Goal: Task Accomplishment & Management: Complete application form

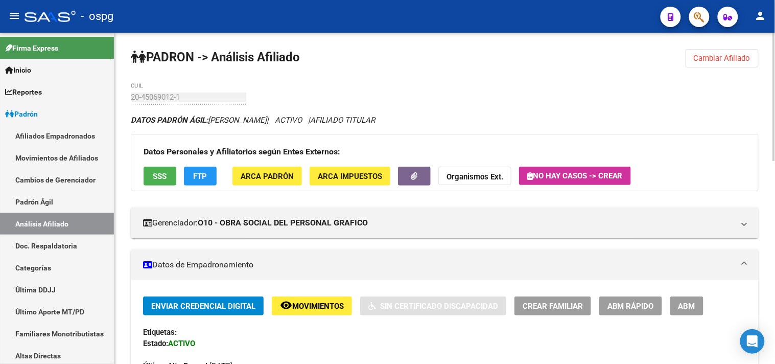
click at [698, 58] on span "Cambiar Afiliado" at bounding box center [722, 58] width 57 height 9
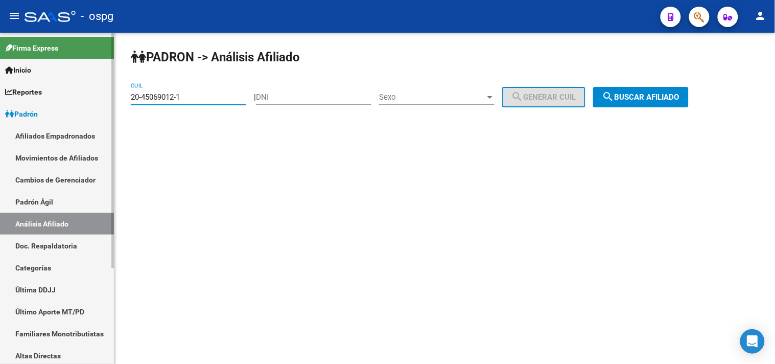
drag, startPoint x: 192, startPoint y: 98, endPoint x: 106, endPoint y: 103, distance: 86.0
click at [109, 104] on mat-sidenav-container "Firma Express Inicio Calendario SSS Instructivos Contacto OS Reportes Ingresos …" at bounding box center [387, 198] width 775 height 331
type input "23-42148374-4"
click at [641, 103] on button "search Buscar afiliado" at bounding box center [641, 97] width 96 height 20
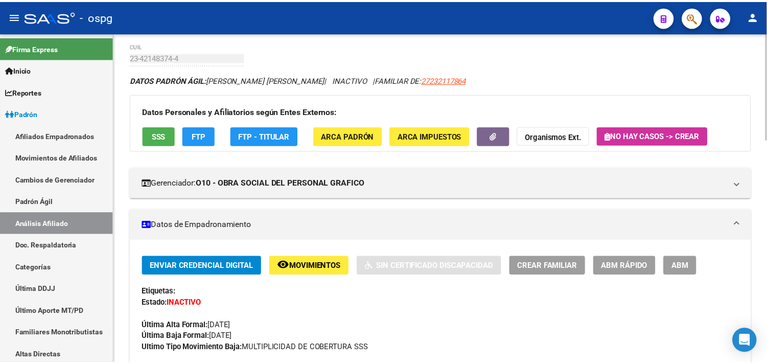
scroll to position [57, 0]
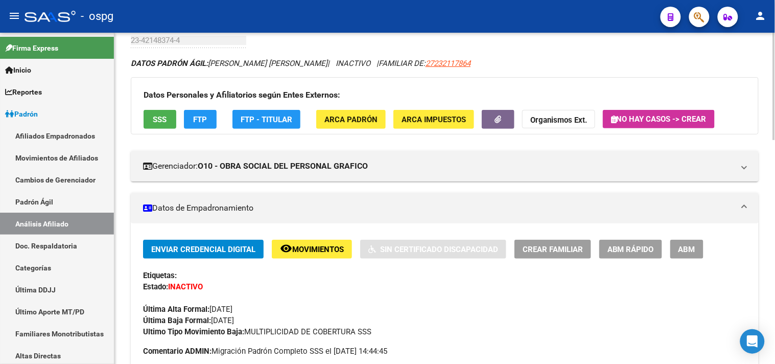
click at [161, 123] on span "SSS" at bounding box center [160, 119] width 14 height 9
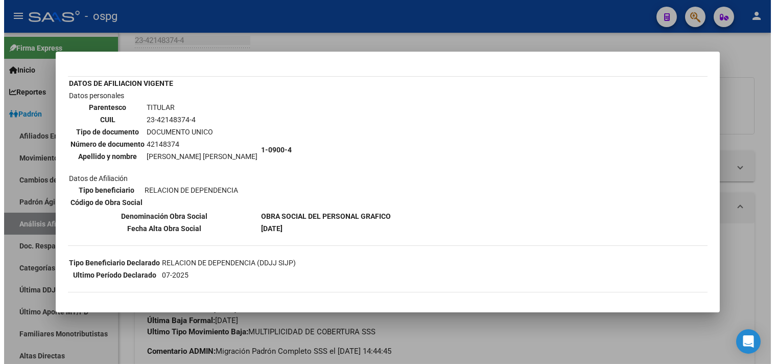
scroll to position [0, 0]
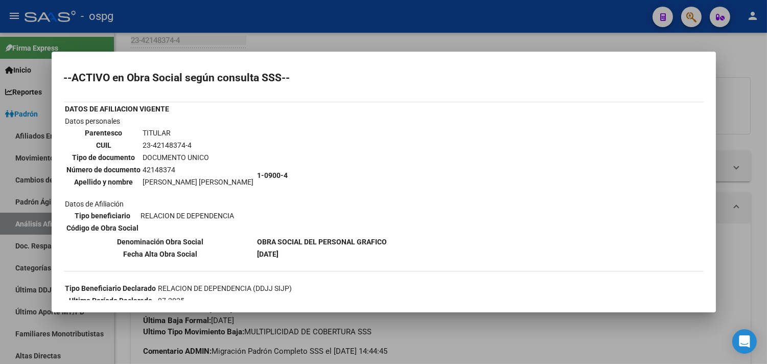
click at [242, 30] on div at bounding box center [383, 182] width 767 height 364
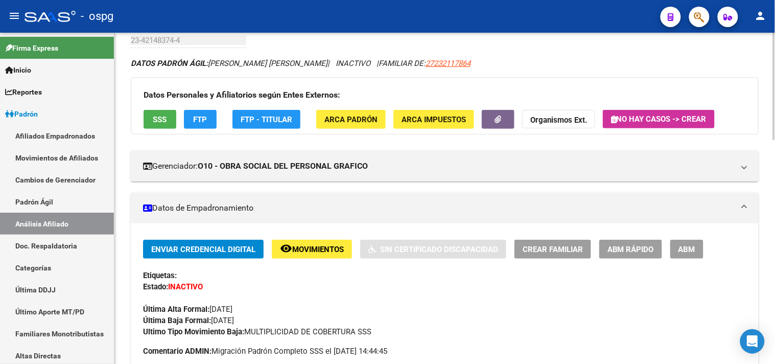
click at [201, 123] on span "FTP" at bounding box center [201, 119] width 14 height 9
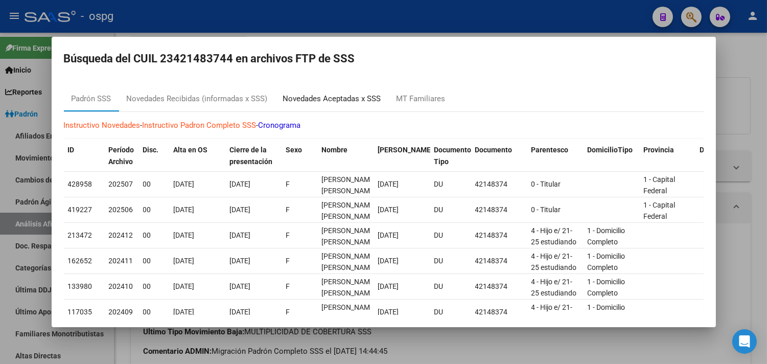
click at [322, 103] on div "Novedades Aceptadas x SSS" at bounding box center [332, 99] width 98 height 12
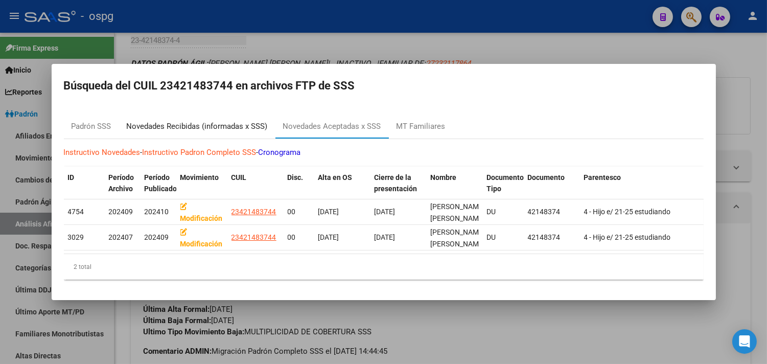
click at [196, 121] on div "Novedades Recibidas (informadas x SSS)" at bounding box center [197, 127] width 141 height 12
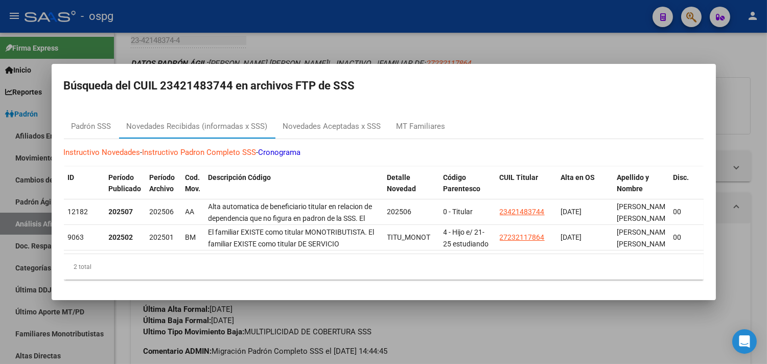
click at [328, 48] on div at bounding box center [383, 182] width 767 height 364
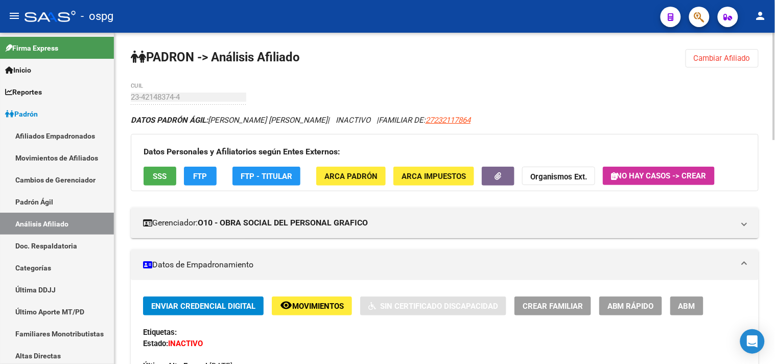
drag, startPoint x: 704, startPoint y: 53, endPoint x: 687, endPoint y: 57, distance: 16.7
click at [696, 54] on span "Cambiar Afiliado" at bounding box center [722, 58] width 57 height 9
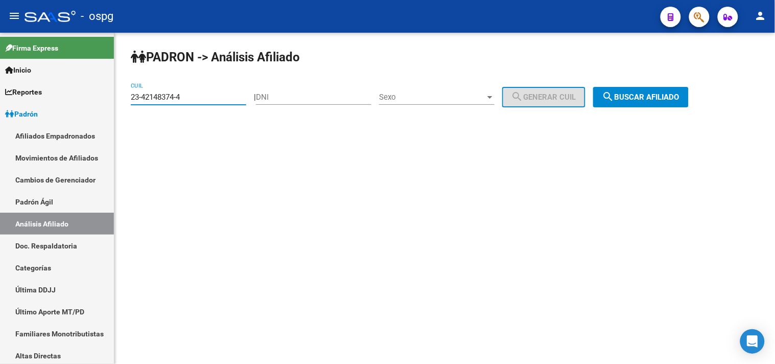
drag, startPoint x: 159, startPoint y: 98, endPoint x: 126, endPoint y: 102, distance: 33.0
click at [126, 102] on div "PADRON -> Análisis Afiliado 23-42148374-4 CUIL | DNI Sexo Sexo search Generar C…" at bounding box center [444, 86] width 661 height 107
type input "20-43388569-5"
click at [650, 100] on span "search Buscar afiliado" at bounding box center [640, 96] width 77 height 9
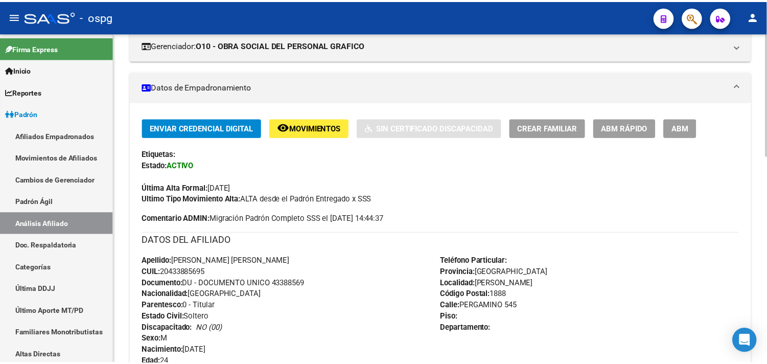
scroll to position [170, 0]
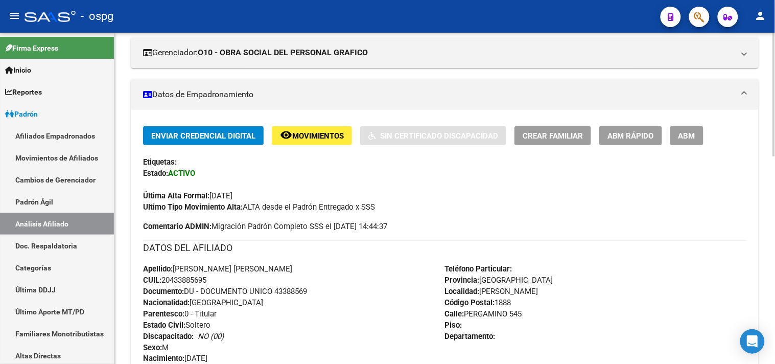
click at [549, 143] on button "Crear Familiar" at bounding box center [553, 135] width 77 height 19
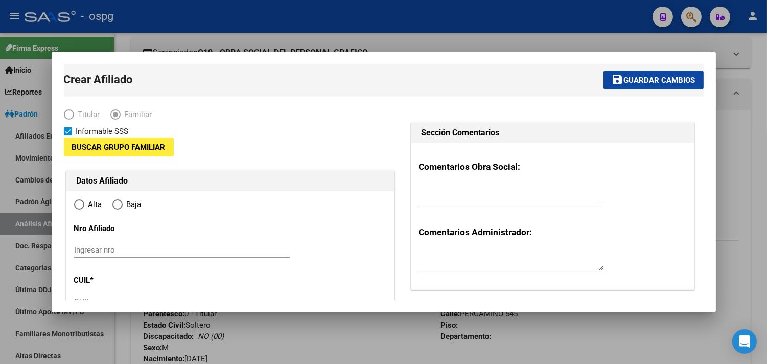
type input "30-71502732-8"
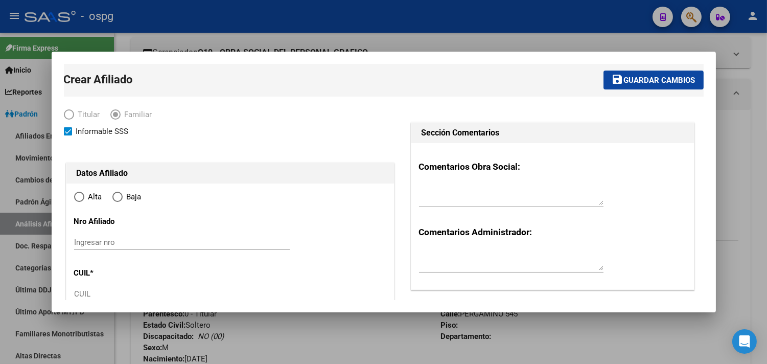
type input "[PERSON_NAME]"
type input "1888"
type input "PERGAMINO"
type input "545"
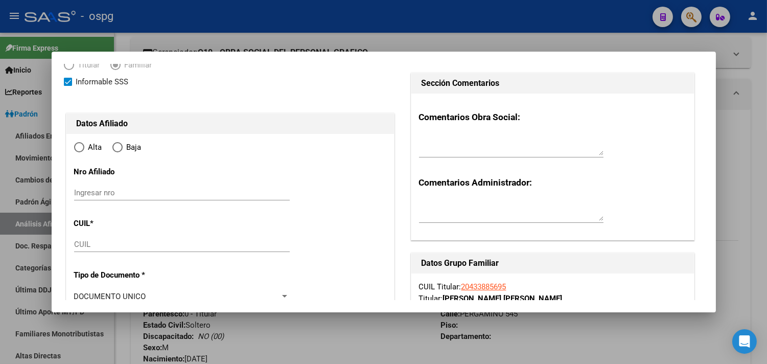
radio input "true"
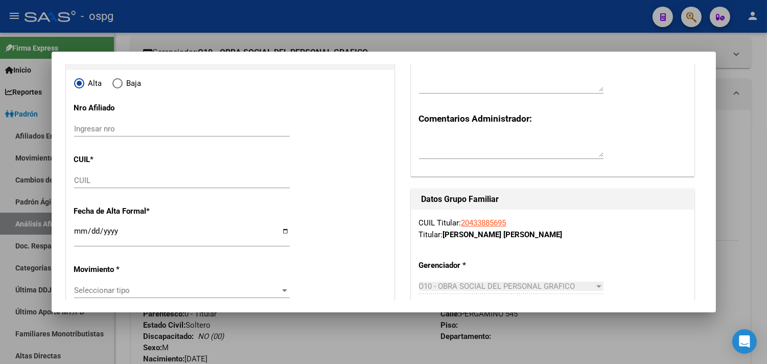
type input "30-71502732-8"
click at [83, 181] on input "CUIL" at bounding box center [182, 180] width 216 height 9
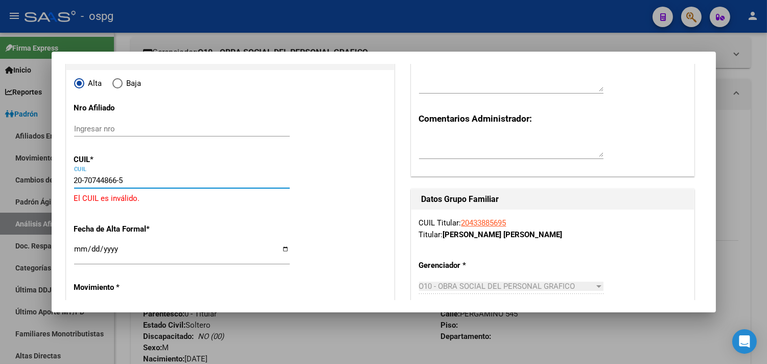
click at [101, 181] on input "20-70744866-5" at bounding box center [182, 180] width 216 height 9
type input "20-70774866-5"
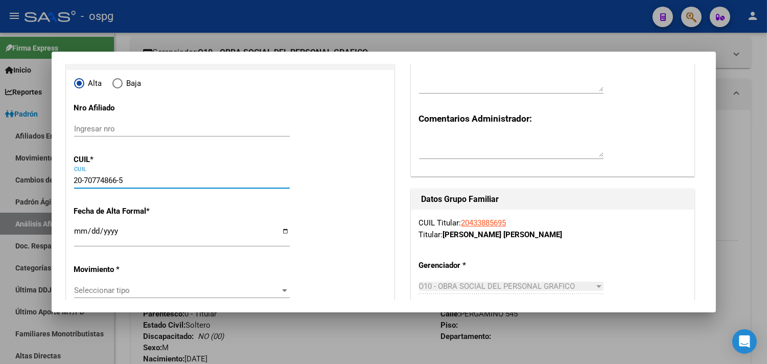
type input "70774866"
type input "[PERSON_NAME]"
type input "[DATE]"
type input "[PERSON_NAME]"
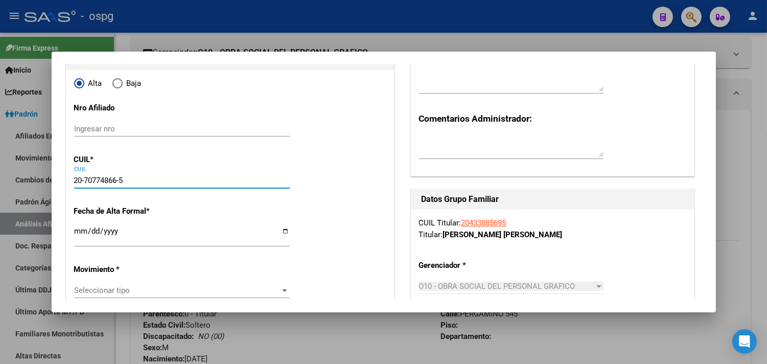
type input "0000"
type input "[DATE][PERSON_NAME]"
type input "20-70774866-5"
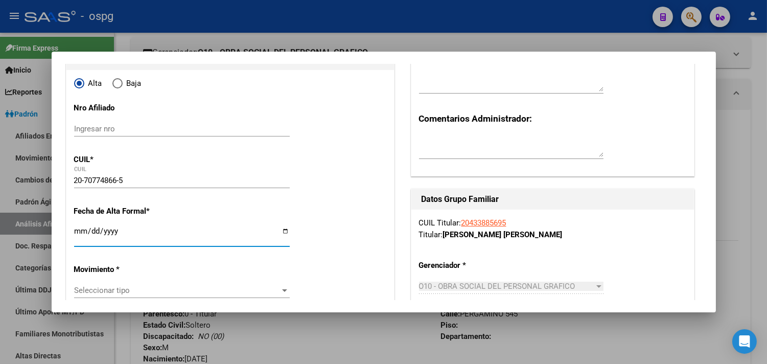
click at [85, 230] on input "Ingresar fecha" at bounding box center [182, 235] width 216 height 16
type input "[DATE]"
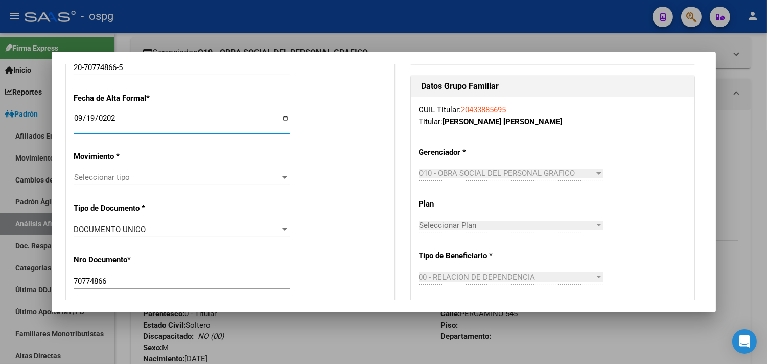
scroll to position [227, 0]
click at [84, 176] on span "Seleccionar tipo" at bounding box center [177, 176] width 206 height 9
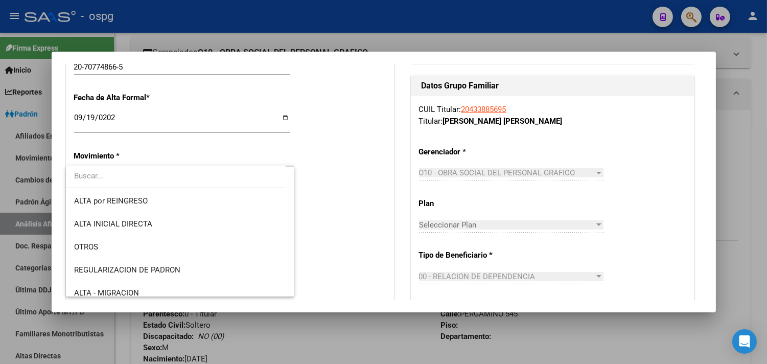
scroll to position [170, 0]
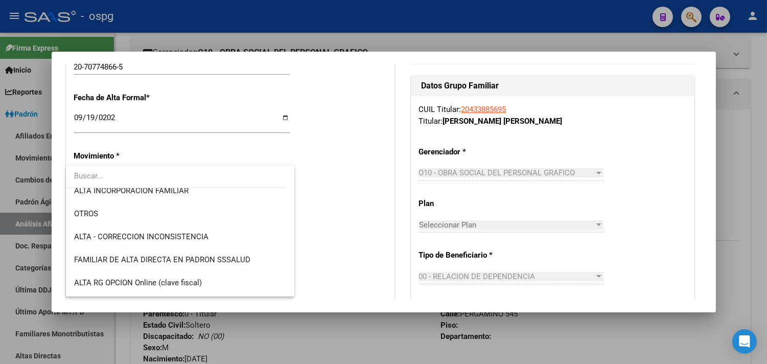
click at [158, 182] on input "dropdown search" at bounding box center [176, 176] width 220 height 23
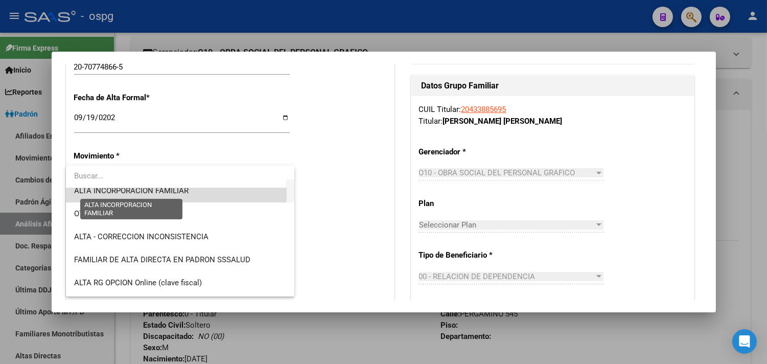
click at [157, 194] on span "ALTA INCORPORACION FAMILIAR" at bounding box center [131, 190] width 114 height 9
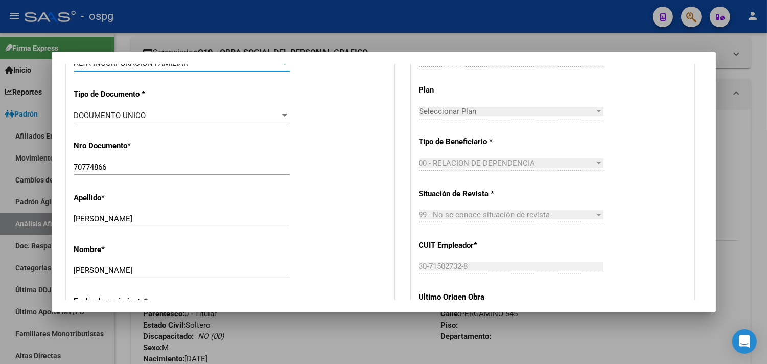
scroll to position [454, 0]
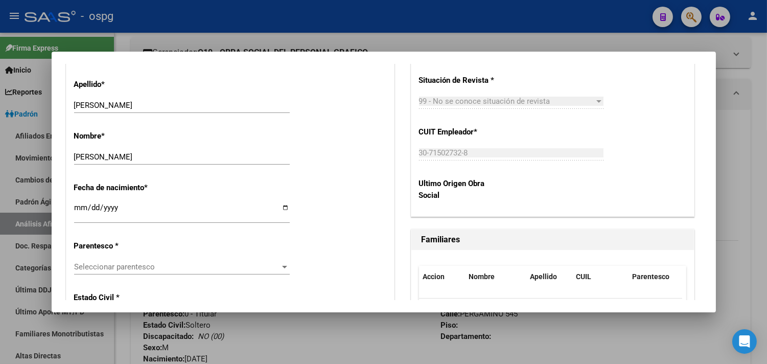
drag, startPoint x: 105, startPoint y: 274, endPoint x: 111, endPoint y: 267, distance: 9.5
click at [108, 274] on div "Seleccionar parentesco Seleccionar parentesco" at bounding box center [182, 271] width 216 height 25
click at [119, 266] on span "Seleccionar parentesco" at bounding box center [177, 266] width 206 height 9
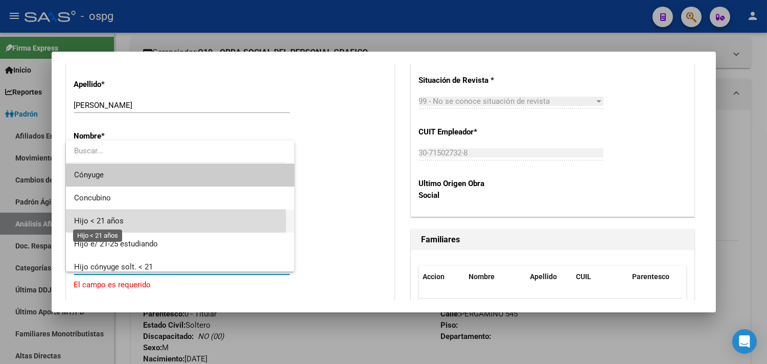
click at [104, 222] on span "Hijo < 21 años" at bounding box center [99, 220] width 50 height 9
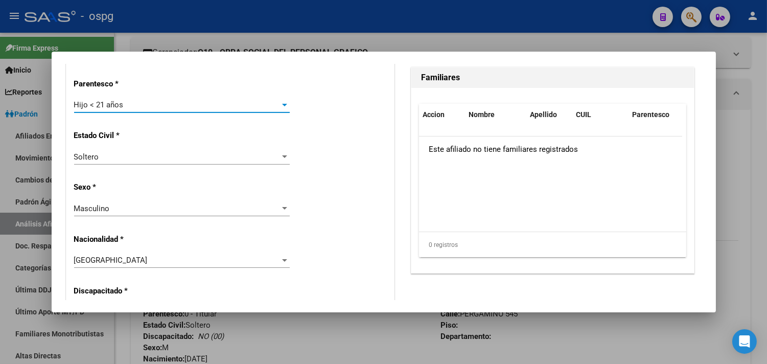
scroll to position [681, 0]
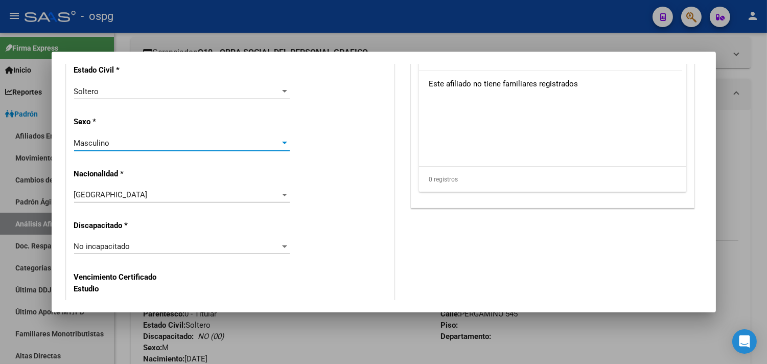
click at [108, 145] on span "Masculino" at bounding box center [92, 142] width 36 height 9
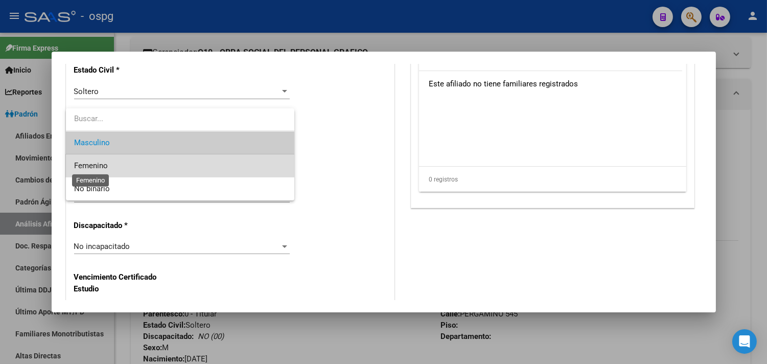
drag, startPoint x: 95, startPoint y: 167, endPoint x: 160, endPoint y: 158, distance: 65.9
click at [95, 166] on span "Femenino" at bounding box center [91, 165] width 34 height 9
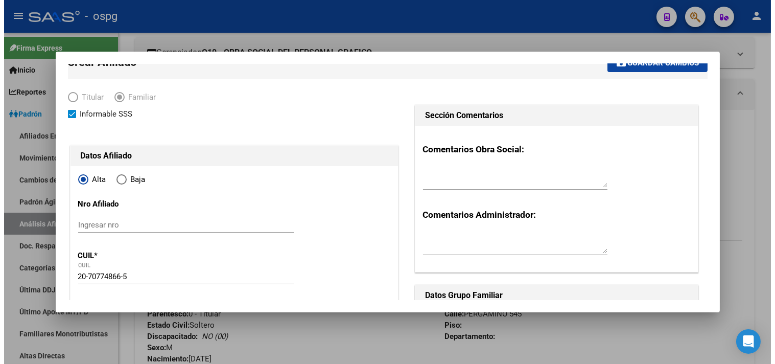
scroll to position [0, 0]
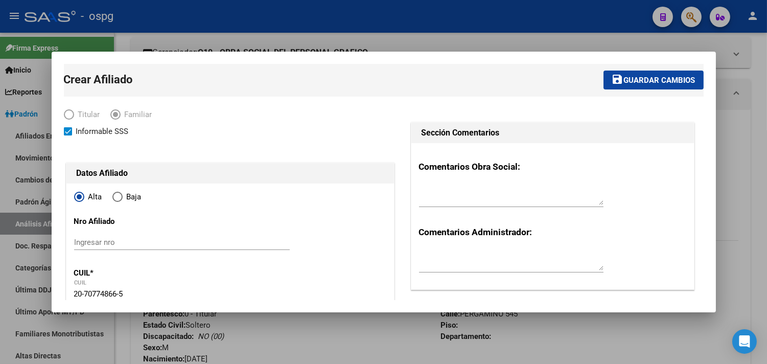
click at [648, 73] on button "save Guardar cambios" at bounding box center [653, 80] width 100 height 19
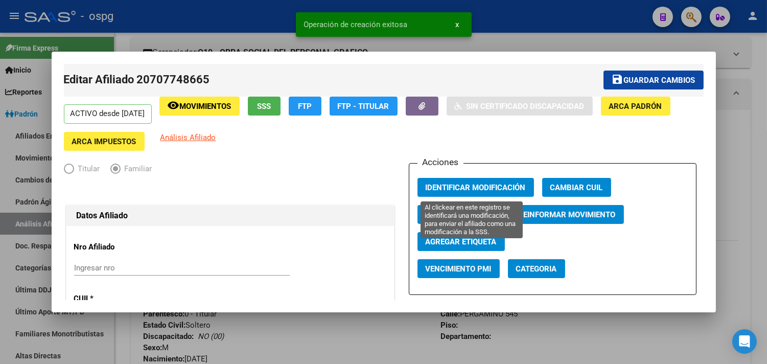
drag, startPoint x: 457, startPoint y: 190, endPoint x: 436, endPoint y: 135, distance: 58.1
click at [457, 188] on span "Identificar Modificación" at bounding box center [476, 187] width 100 height 9
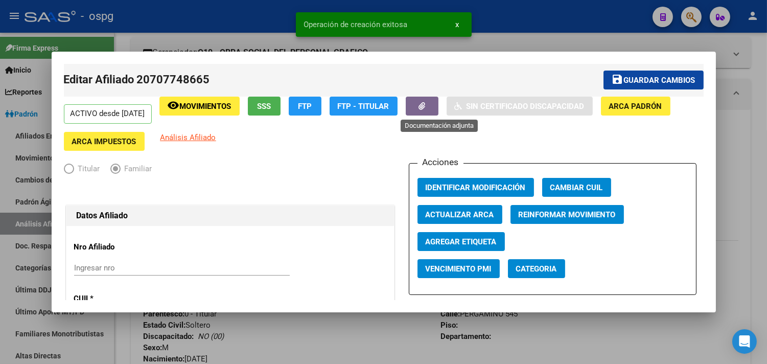
click at [431, 104] on button "button" at bounding box center [422, 106] width 33 height 19
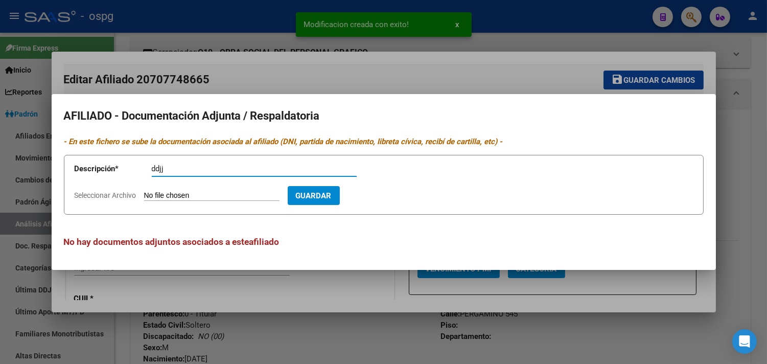
type input "ddjj"
click at [168, 196] on input "Seleccionar Archivo" at bounding box center [211, 196] width 135 height 10
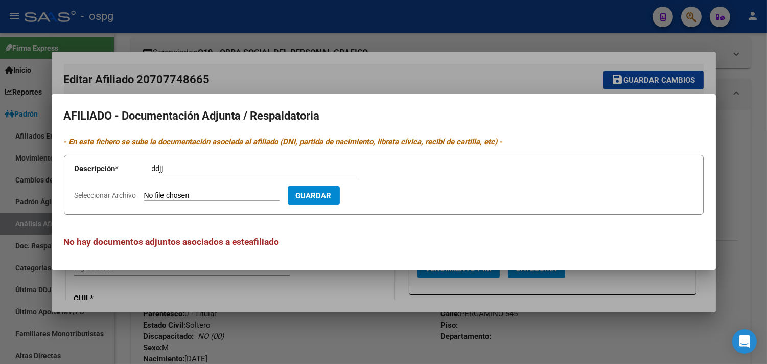
click at [165, 195] on input "Seleccionar Archivo" at bounding box center [211, 196] width 135 height 10
type input "C:\fakepath\[PERSON_NAME] (1).pdf"
click at [391, 193] on span "Guardar" at bounding box center [373, 195] width 36 height 9
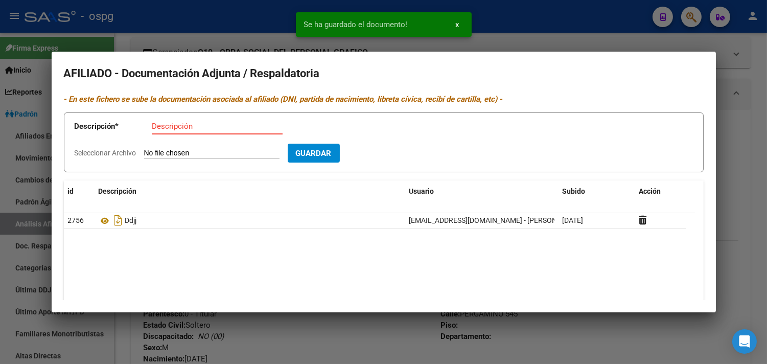
click at [162, 127] on input "Descripción" at bounding box center [217, 126] width 131 height 9
type input "cuil"
click at [149, 152] on input "Seleccionar Archivo" at bounding box center [211, 154] width 135 height 10
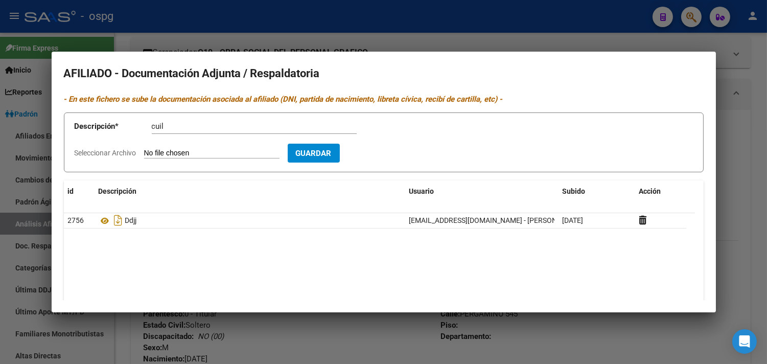
click at [186, 152] on input "Seleccionar Archivo" at bounding box center [211, 154] width 135 height 10
click at [188, 149] on input "Seleccionar Archivo" at bounding box center [211, 154] width 135 height 10
click at [179, 156] on input "Seleccionar Archivo" at bounding box center [211, 154] width 135 height 10
click at [191, 153] on input "Seleccionar Archivo" at bounding box center [211, 154] width 135 height 10
drag, startPoint x: 180, startPoint y: 129, endPoint x: 129, endPoint y: 126, distance: 51.2
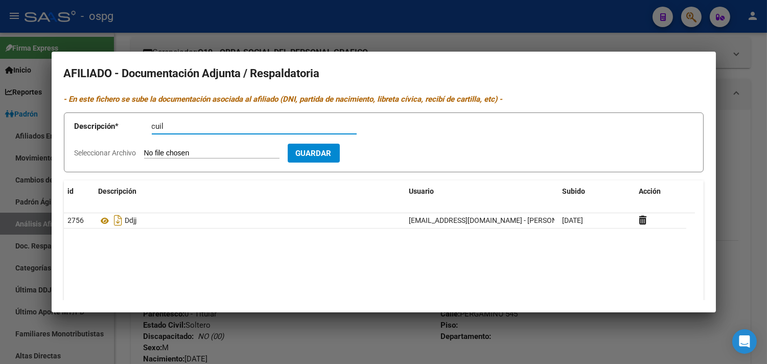
click at [130, 126] on app-form-text-field "Descripción * cuil Descripción" at bounding box center [223, 128] width 297 height 31
click at [195, 29] on div at bounding box center [383, 182] width 767 height 364
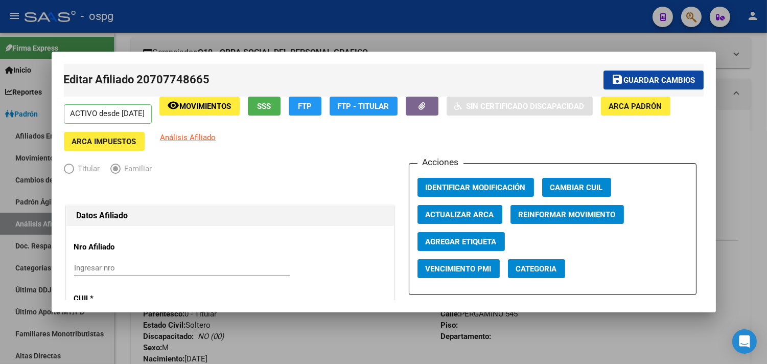
click at [627, 75] on button "save Guardar cambios" at bounding box center [653, 80] width 100 height 19
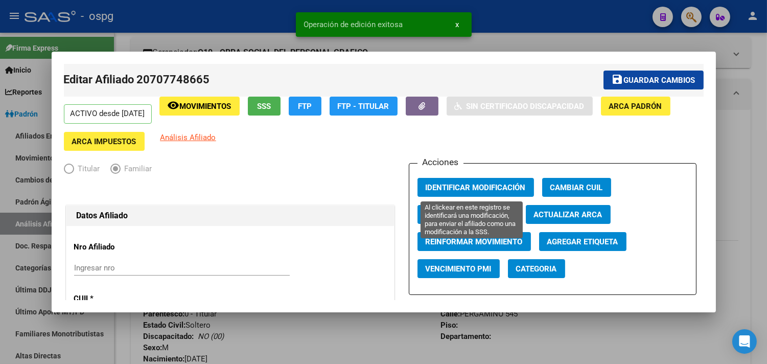
click at [457, 188] on span "Identificar Modificación" at bounding box center [476, 187] width 100 height 9
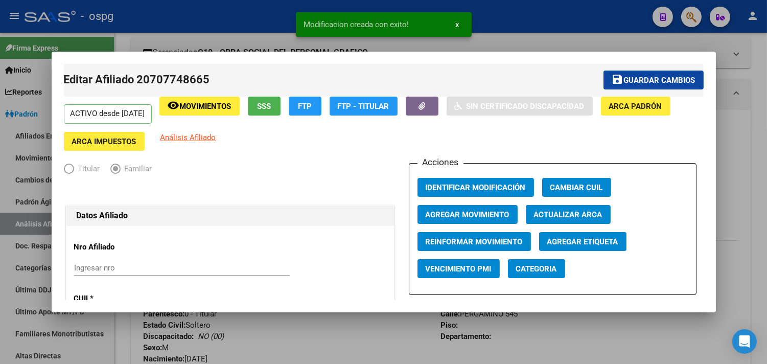
click at [249, 34] on div at bounding box center [383, 182] width 767 height 364
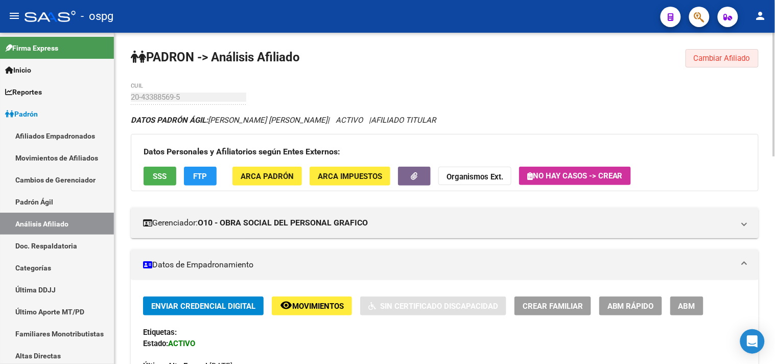
click at [711, 59] on span "Cambiar Afiliado" at bounding box center [722, 58] width 57 height 9
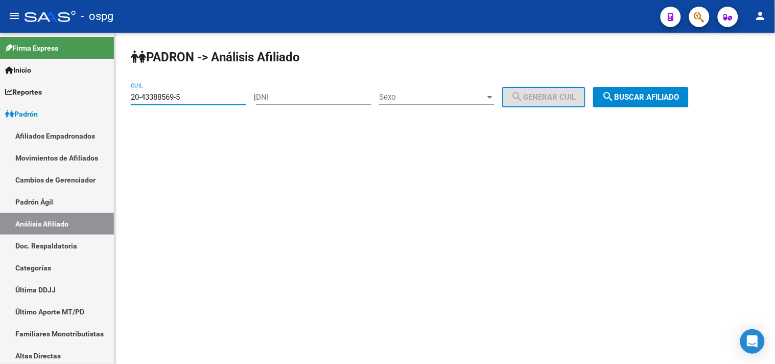
drag, startPoint x: 191, startPoint y: 101, endPoint x: 115, endPoint y: 101, distance: 75.6
click at [115, 101] on div "PADRON -> Análisis Afiliado 20-43388569-5 CUIL | DNI Sexo Sexo search Generar C…" at bounding box center [444, 86] width 661 height 107
type input "20-46625937-4"
click at [637, 90] on button "search Buscar afiliado" at bounding box center [641, 97] width 96 height 20
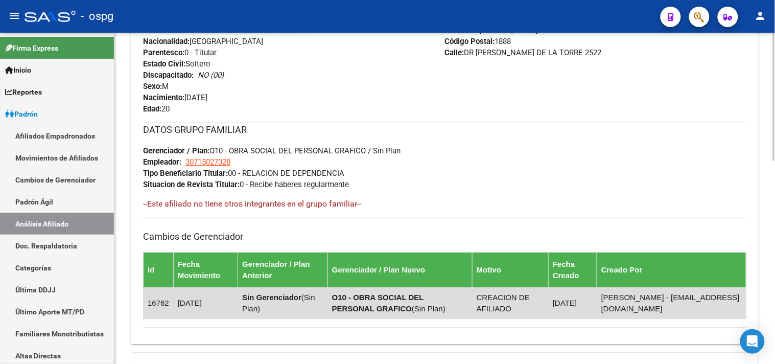
scroll to position [523, 0]
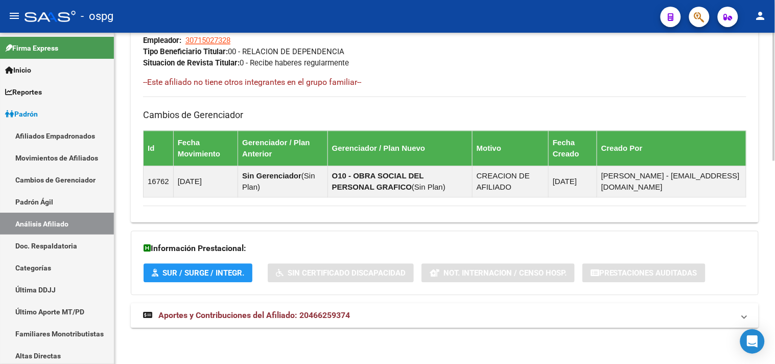
click at [279, 317] on span "Aportes y Contribuciones del Afiliado: 20466259374" at bounding box center [254, 316] width 192 height 10
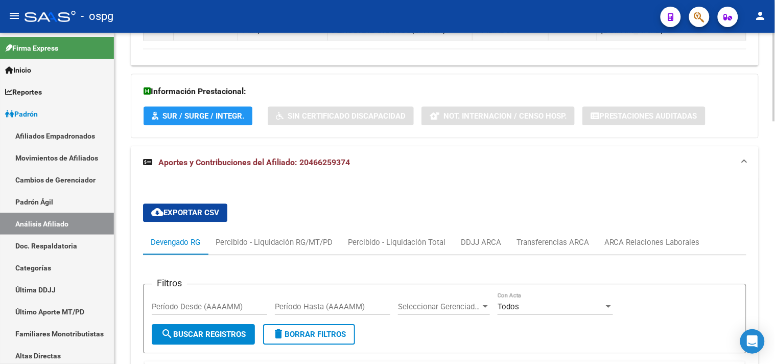
scroll to position [753, 0]
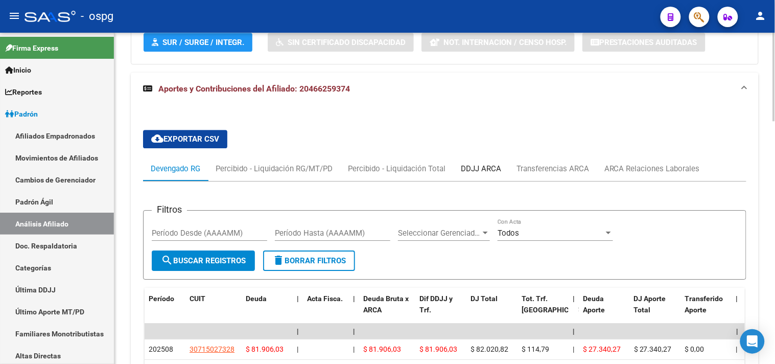
click at [476, 166] on div "DDJJ ARCA" at bounding box center [481, 168] width 40 height 11
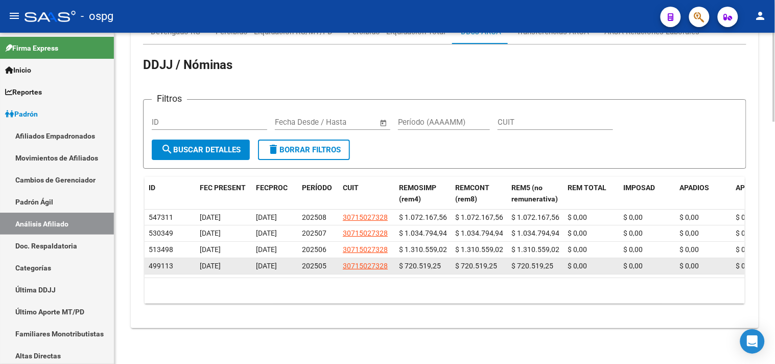
scroll to position [899, 0]
